Goal: Information Seeking & Learning: Find specific fact

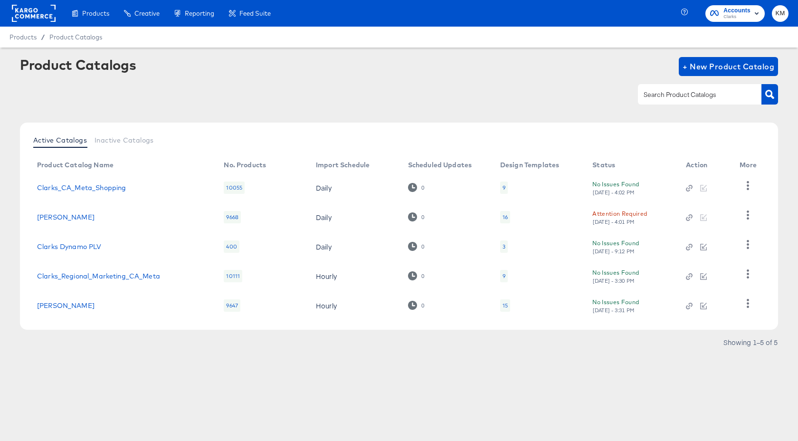
drag, startPoint x: 159, startPoint y: 218, endPoint x: 36, endPoint y: 189, distance: 126.5
click at [36, 189] on tbody "[PERSON_NAME] 10055 Daily 0 9 No Issues Found [DATE] - 4:02 PM [PERSON_NAME] 96…" at bounding box center [398, 246] width 738 height 147
click at [108, 197] on td "Clarks_CA_Meta_Shopping" at bounding box center [122, 187] width 187 height 29
drag, startPoint x: 134, startPoint y: 191, endPoint x: 37, endPoint y: 188, distance: 97.4
click at [37, 188] on td "Clarks_CA_Meta_Shopping" at bounding box center [122, 187] width 187 height 29
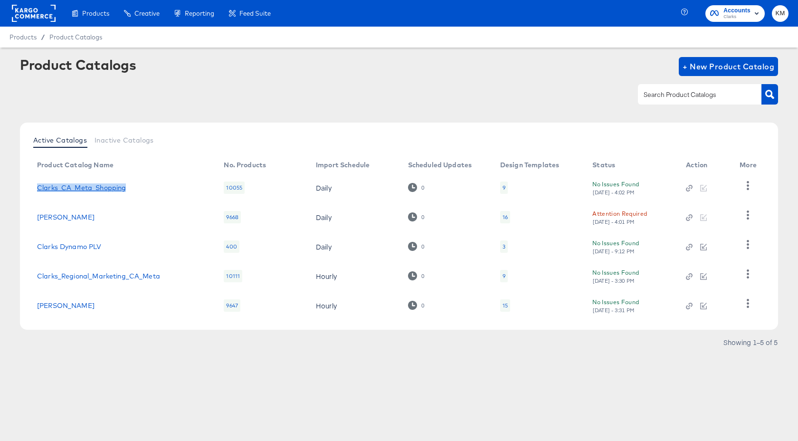
copy link "Clarks_CA_Meta_Shopping"
drag, startPoint x: 155, startPoint y: 215, endPoint x: 38, endPoint y: 213, distance: 116.4
click at [38, 213] on div "[PERSON_NAME]" at bounding box center [121, 217] width 168 height 8
copy link "[PERSON_NAME]"
click at [238, 106] on div "Product Catalogs + New Product Catalog" at bounding box center [399, 86] width 758 height 58
